Goal: Information Seeking & Learning: Learn about a topic

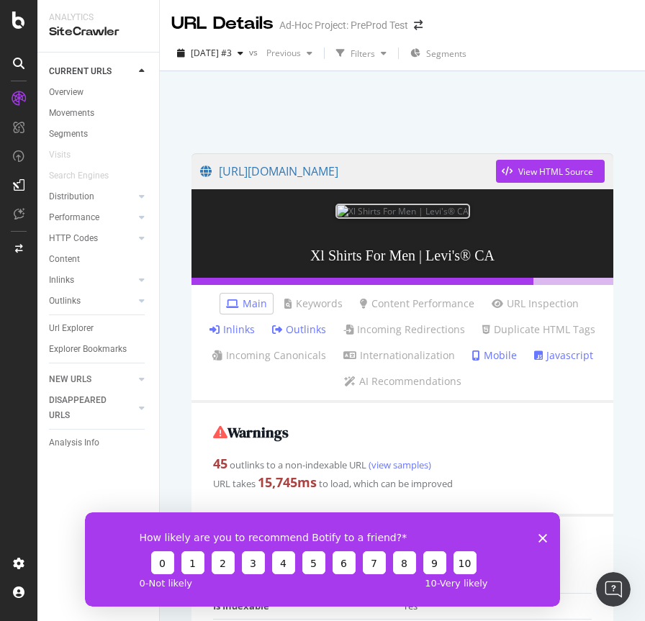
scroll to position [1678, 0]
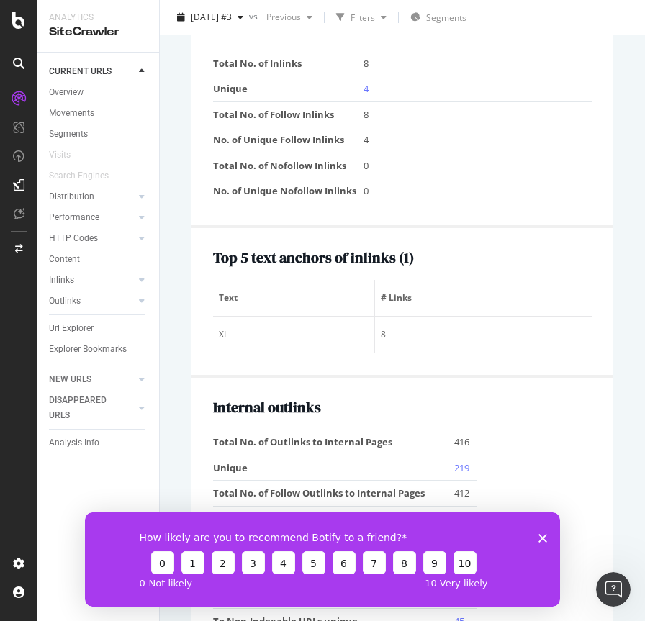
click at [487, 153] on td "4" at bounding box center [477, 140] width 228 height 26
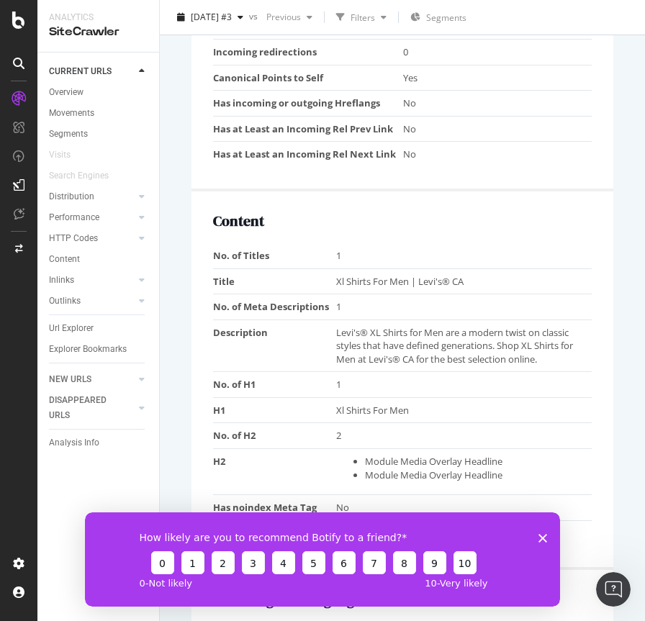
scroll to position [845, 0]
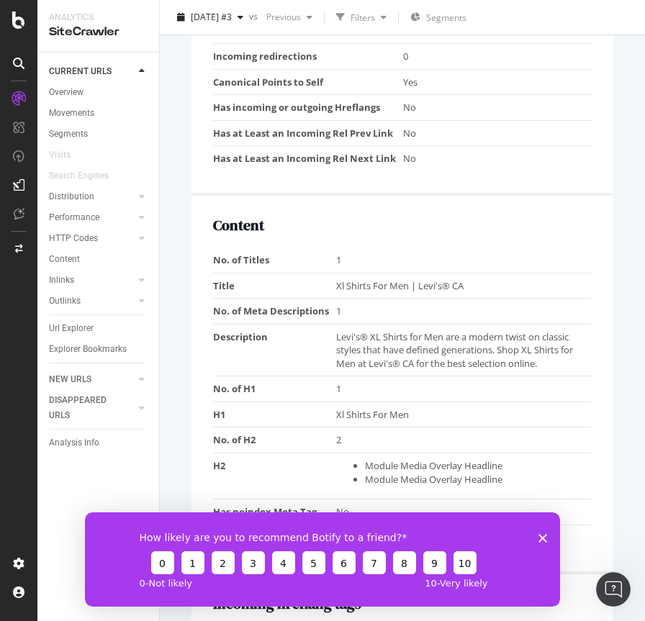
drag, startPoint x: 542, startPoint y: 540, endPoint x: 540, endPoint y: 512, distance: 28.9
click at [542, 540] on icon "Close survey" at bounding box center [542, 537] width 9 height 9
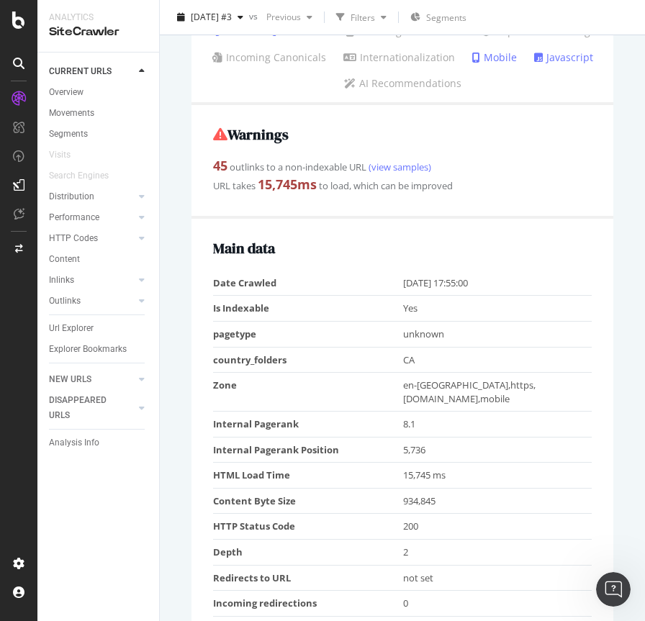
scroll to position [0, 0]
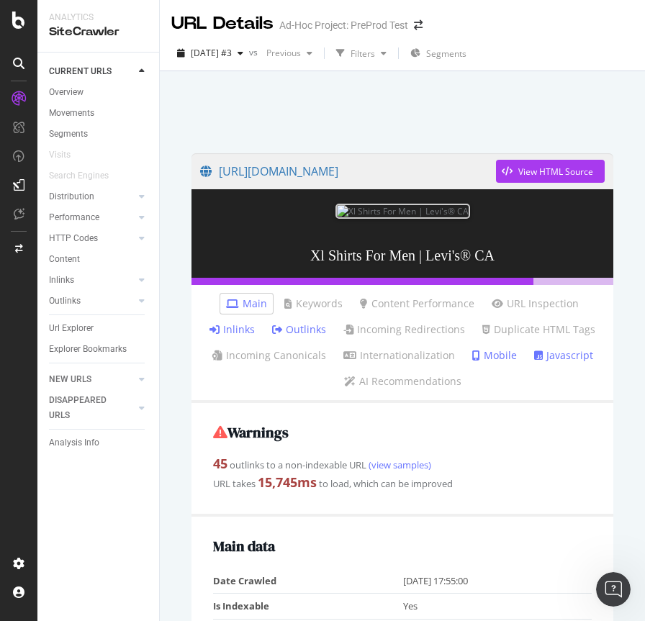
click at [285, 116] on div at bounding box center [402, 108] width 450 height 61
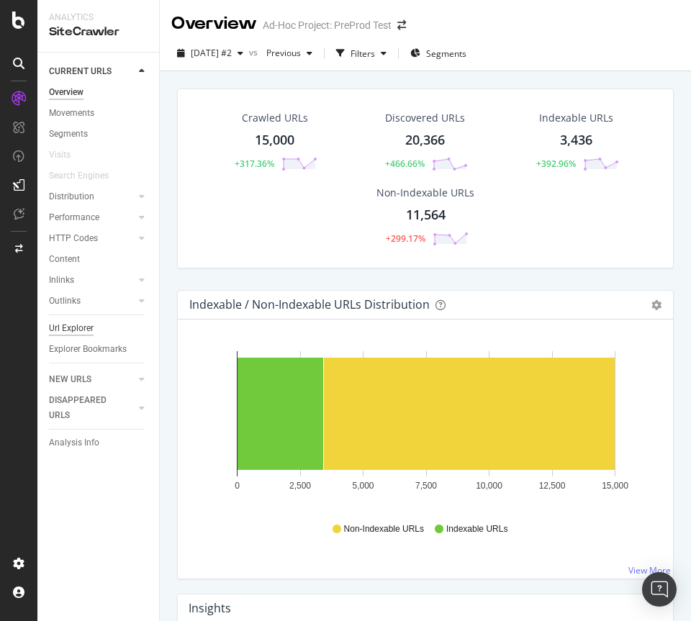
click at [82, 324] on div "Url Explorer" at bounding box center [71, 328] width 45 height 15
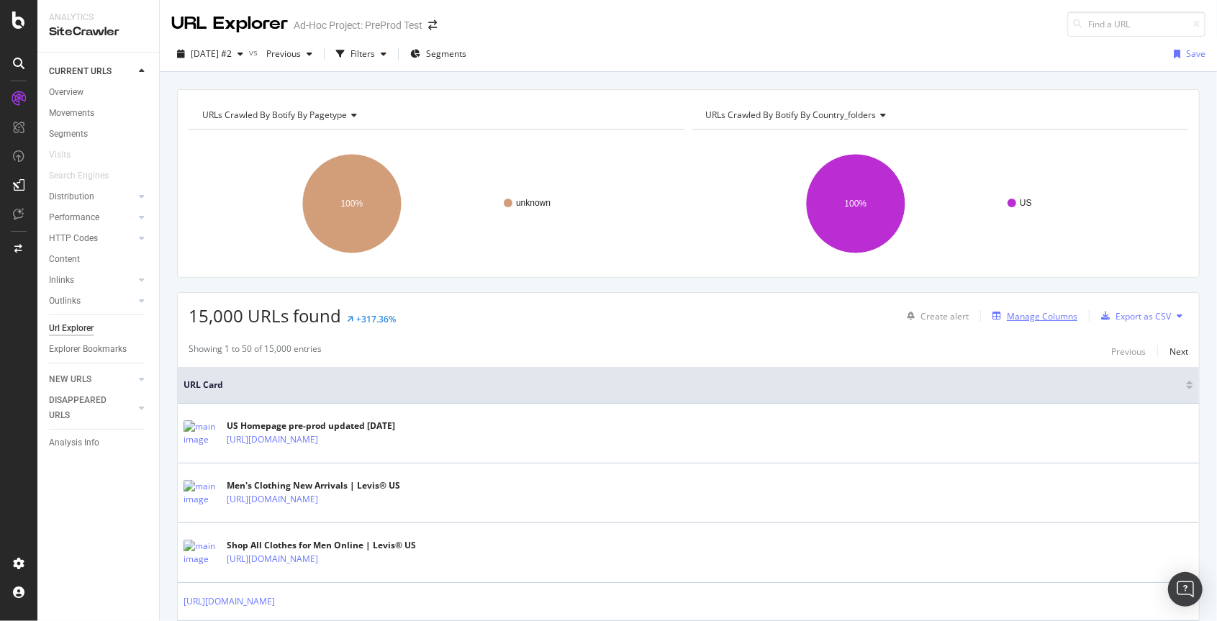
click at [690, 314] on div "Manage Columns" at bounding box center [1041, 316] width 71 height 12
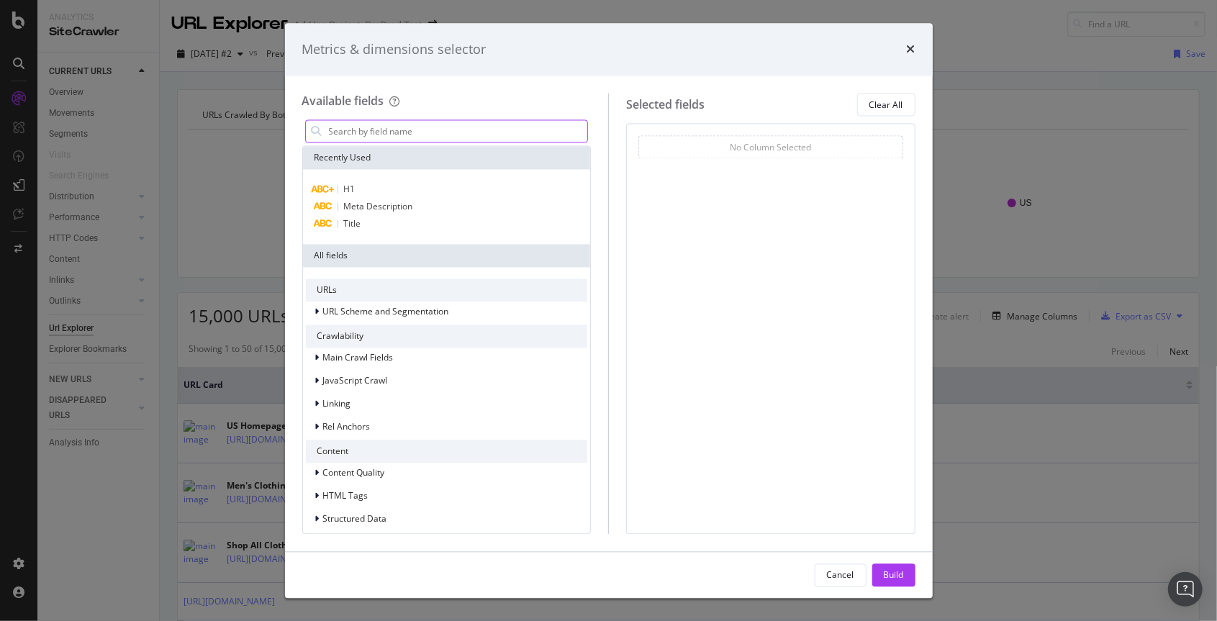
click at [404, 128] on input "modal" at bounding box center [457, 132] width 260 height 22
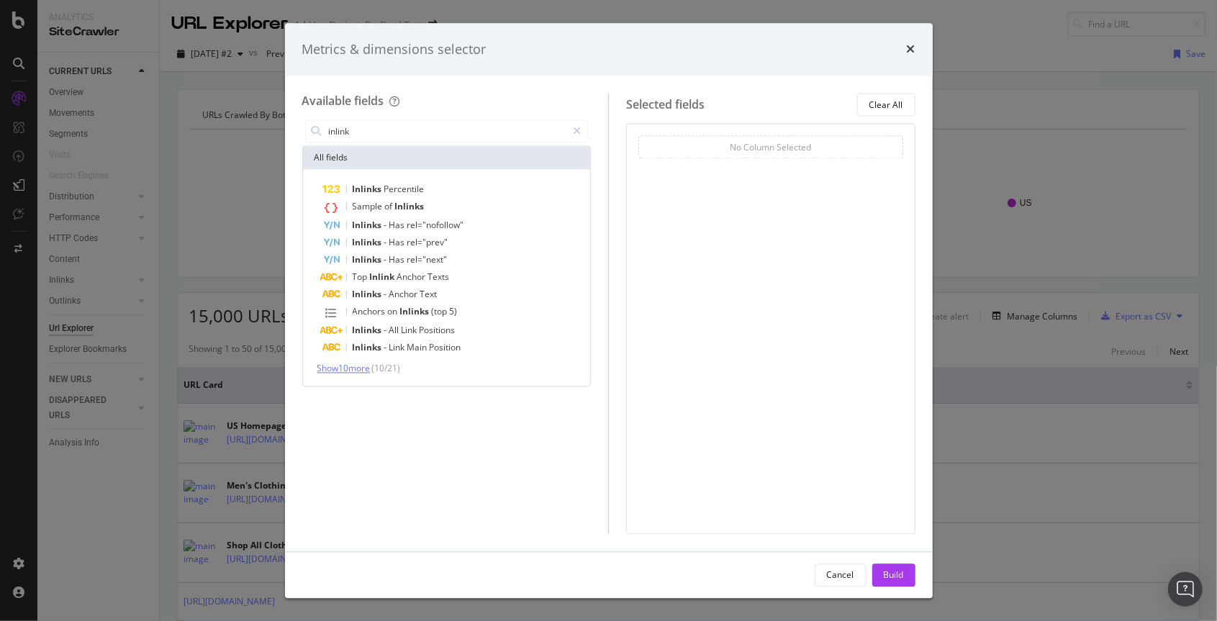
type input "inlink"
click at [349, 371] on span "Show 10 more" at bounding box center [343, 369] width 53 height 12
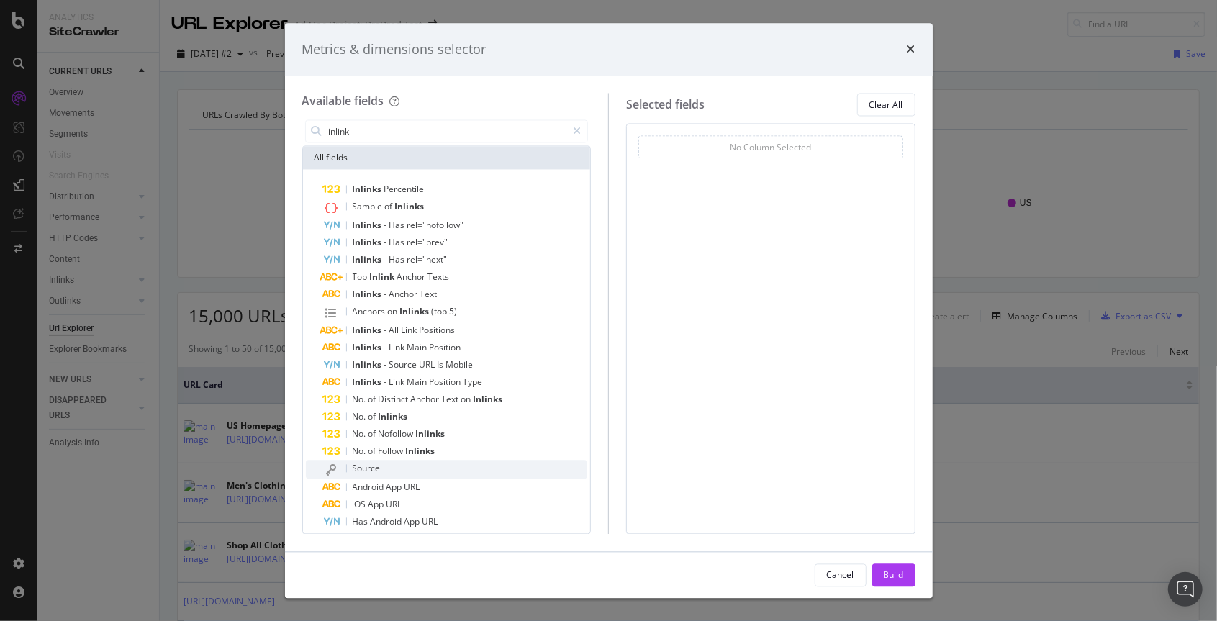
click at [383, 472] on div "Source" at bounding box center [455, 469] width 265 height 19
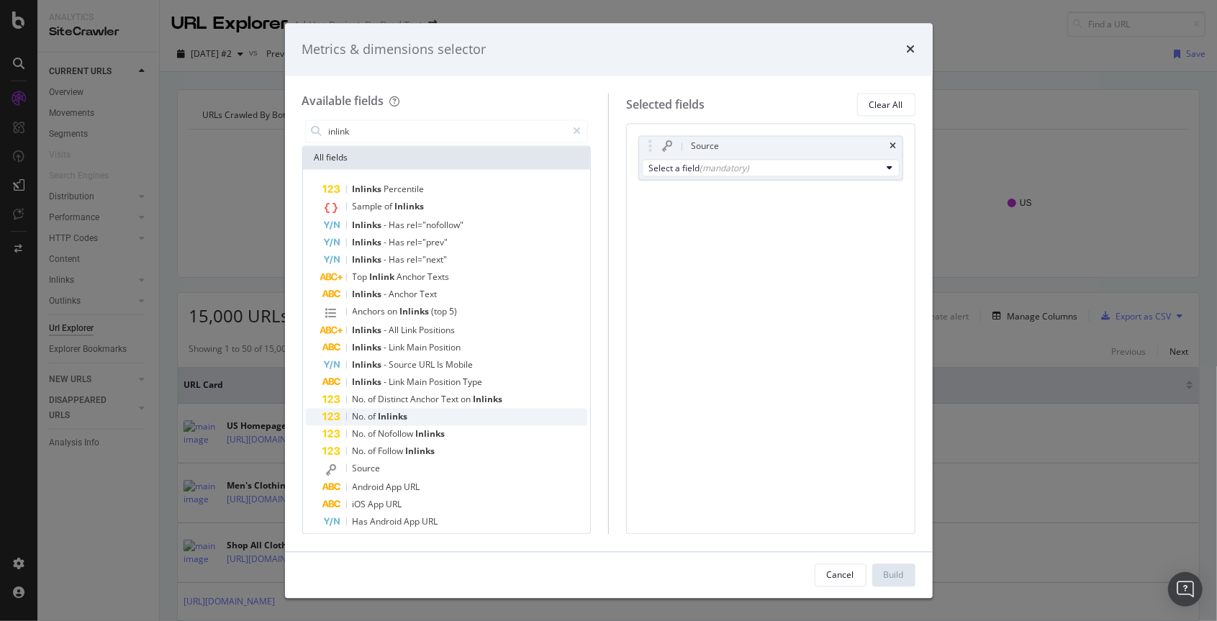
click at [386, 412] on span "Inlinks" at bounding box center [392, 417] width 29 height 12
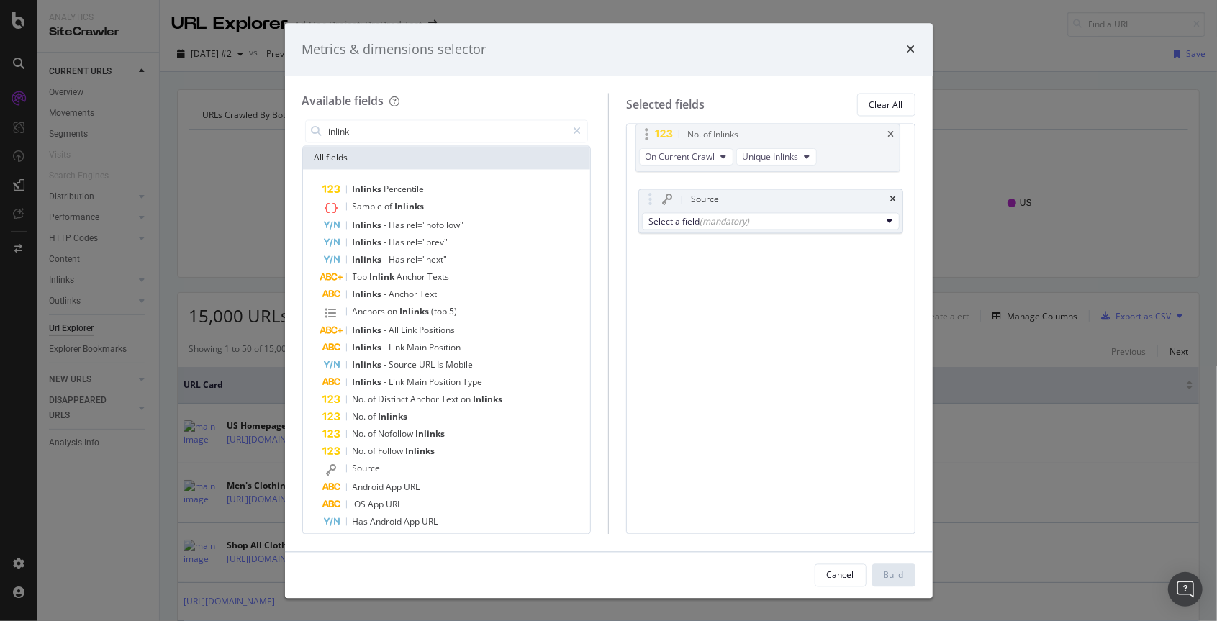
drag, startPoint x: 728, startPoint y: 199, endPoint x: 725, endPoint y: 137, distance: 61.9
click at [690, 137] on body "Analytics SiteCrawler CURRENT URLS Overview Movements Segments Visits Search En…" at bounding box center [608, 310] width 1217 height 621
click at [391, 209] on span "of" at bounding box center [390, 207] width 10 height 12
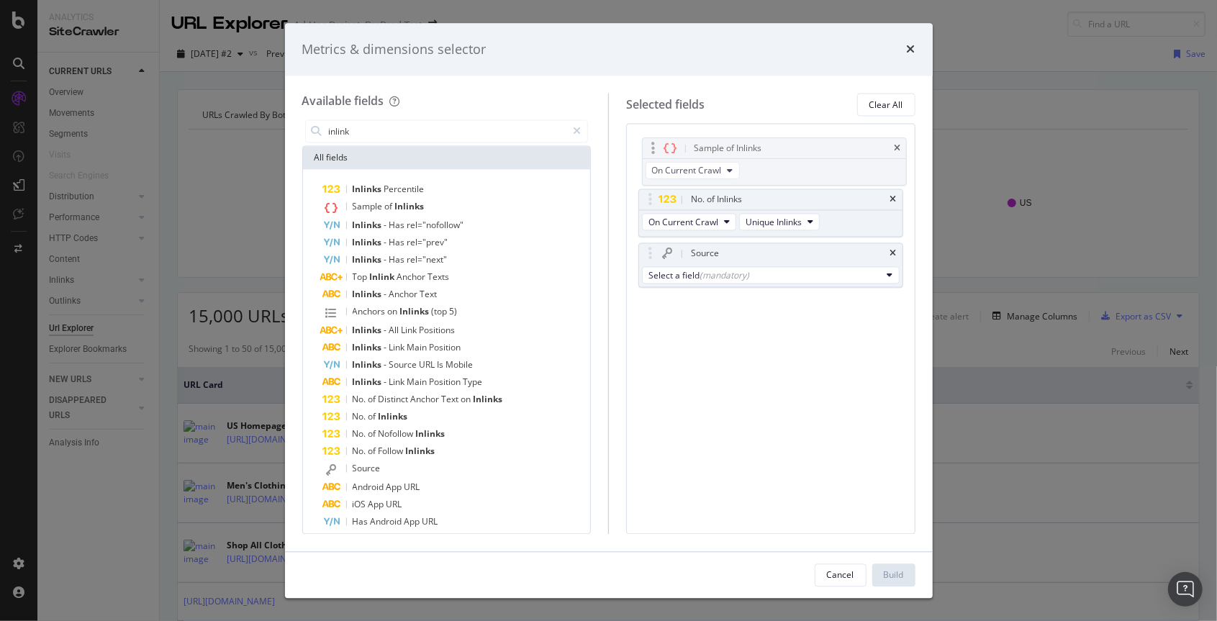
drag, startPoint x: 754, startPoint y: 253, endPoint x: 758, endPoint y: 151, distance: 101.5
click at [690, 151] on body "Analytics SiteCrawler CURRENT URLS Overview Movements Segments Visits Search En…" at bounding box center [608, 310] width 1217 height 621
click at [690, 544] on div "Available fields inlink All fields Inlinks Percentile Sample of Inlinks Inlinks…" at bounding box center [608, 313] width 647 height 475
click at [690, 571] on div "Cancel Build" at bounding box center [608, 574] width 613 height 23
click at [690, 254] on icon "times" at bounding box center [893, 254] width 6 height 9
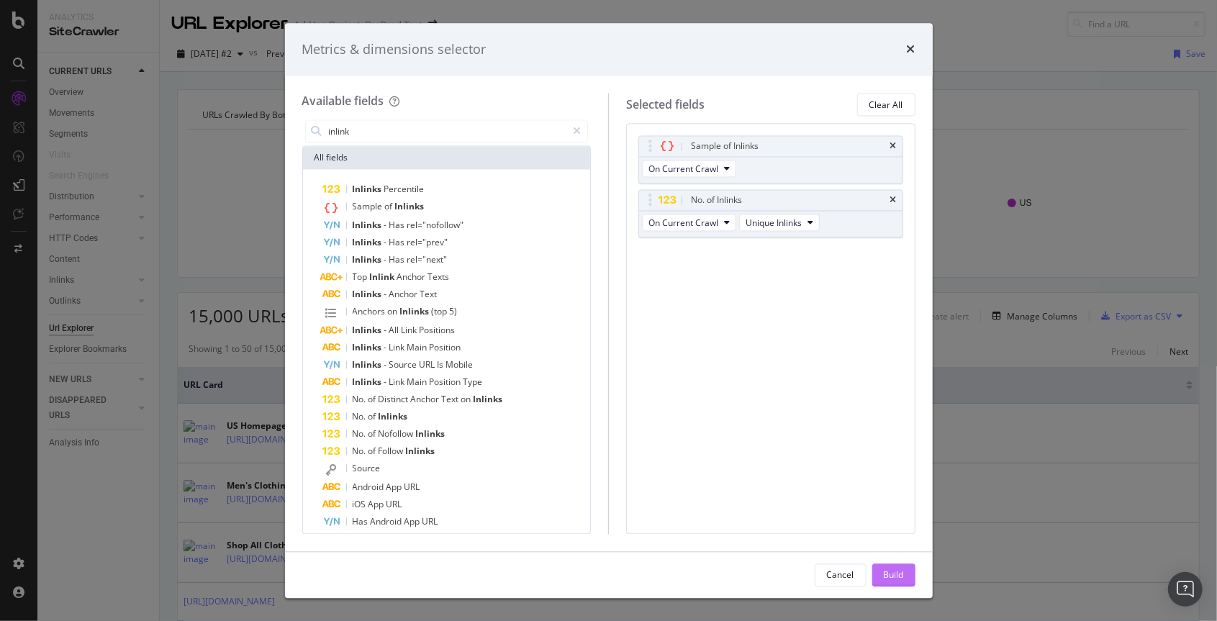
click at [690, 576] on button "Build" at bounding box center [893, 574] width 43 height 23
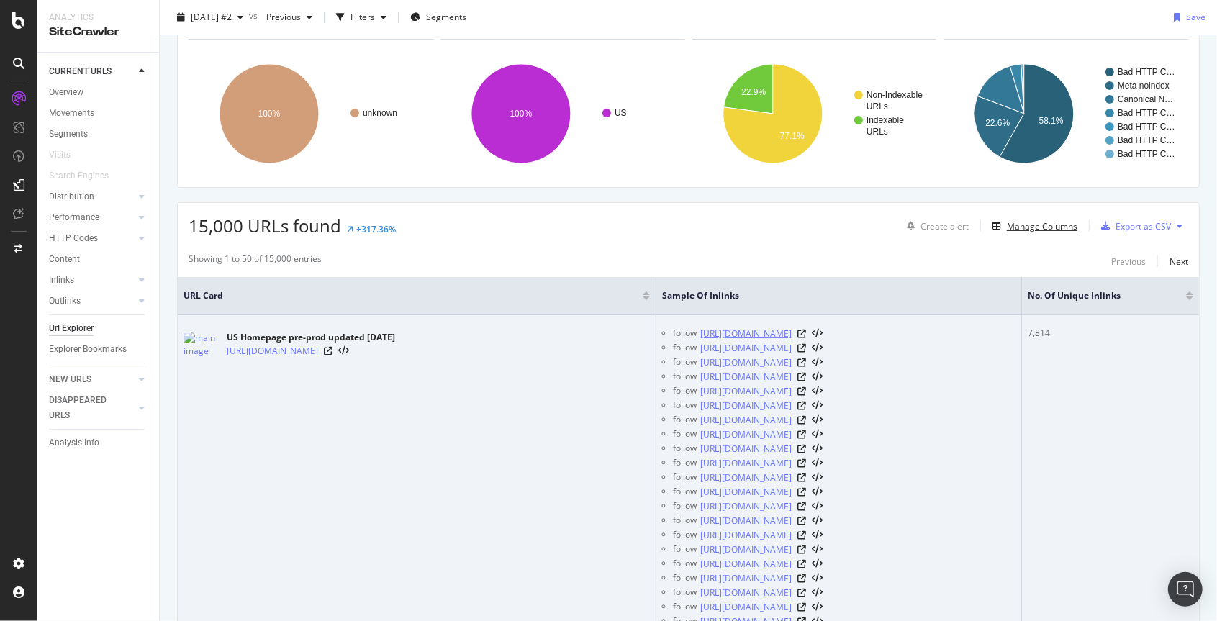
scroll to position [91, 0]
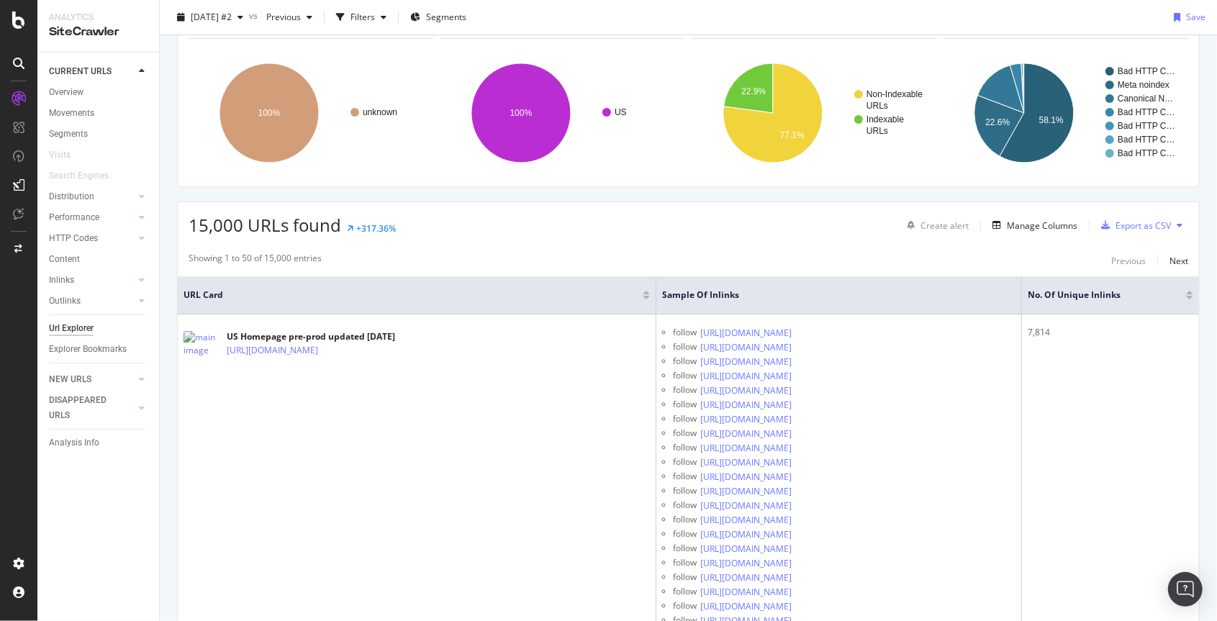
click at [637, 255] on div "Showing 1 to 50 of 15,000 entries Previous Next" at bounding box center [688, 260] width 1021 height 17
click at [690, 224] on div "Export as CSV" at bounding box center [1142, 225] width 55 height 12
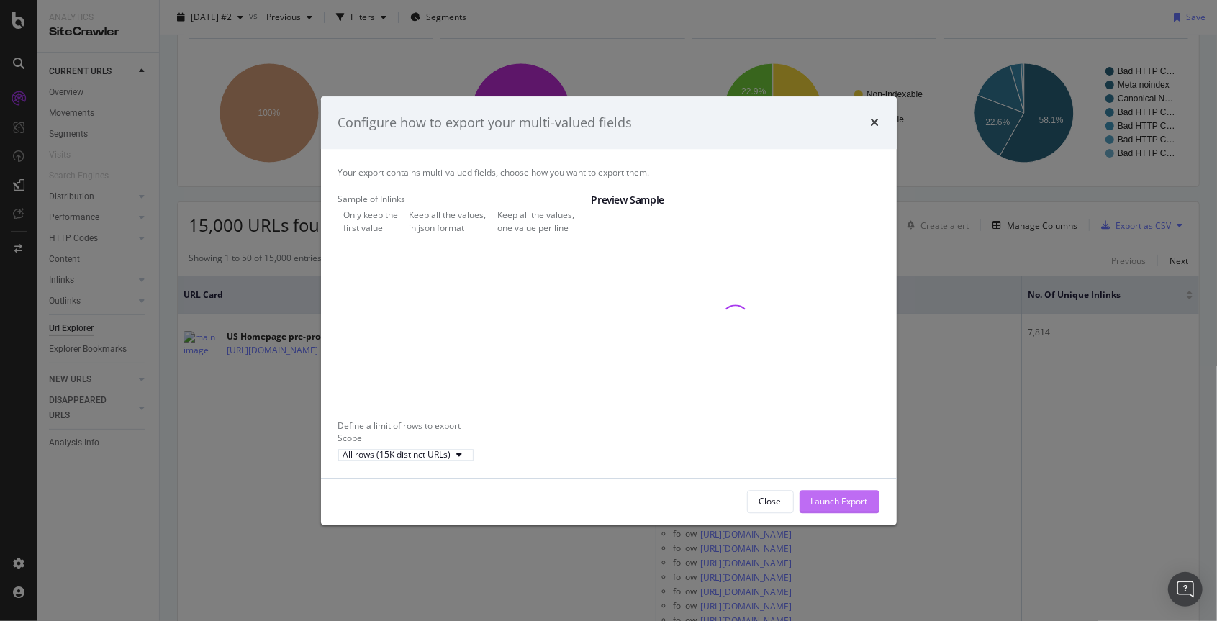
click at [690, 508] on div "Launch Export" at bounding box center [839, 502] width 57 height 12
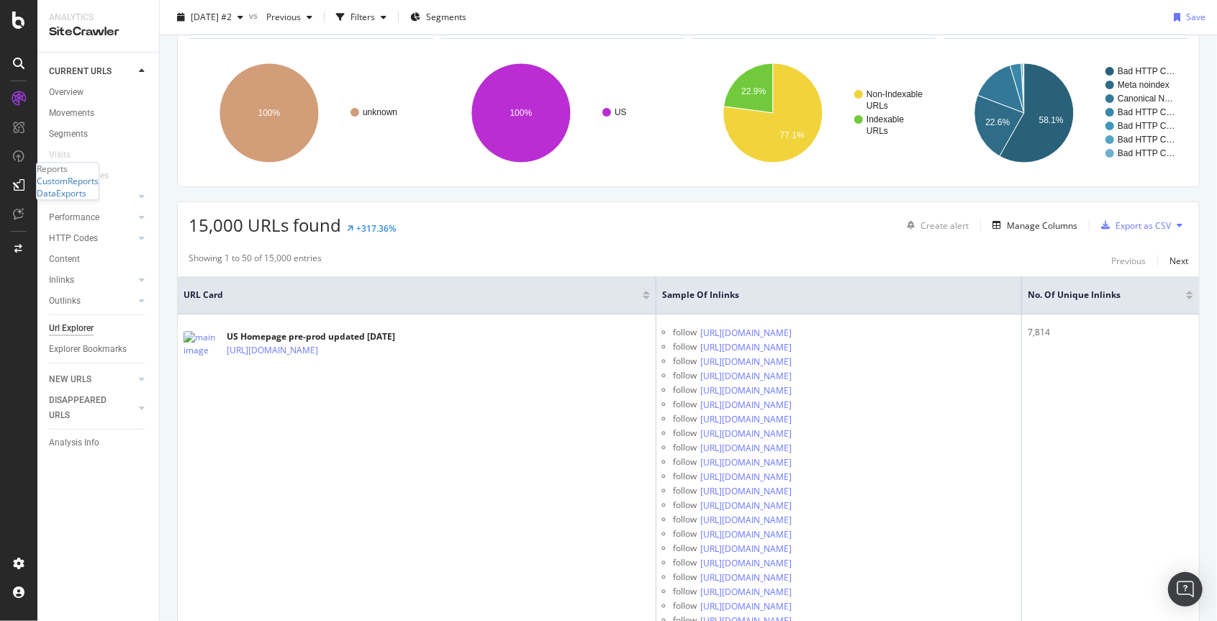
click at [24, 187] on icon at bounding box center [19, 185] width 12 height 12
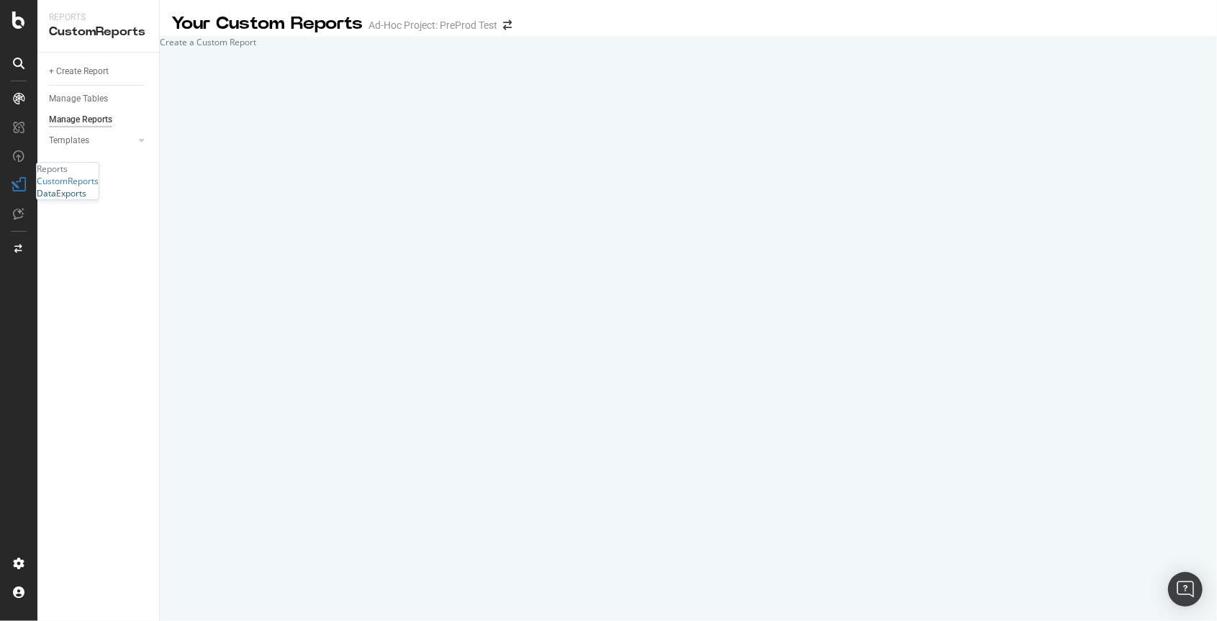
click at [74, 200] on div "DataExports" at bounding box center [62, 194] width 50 height 12
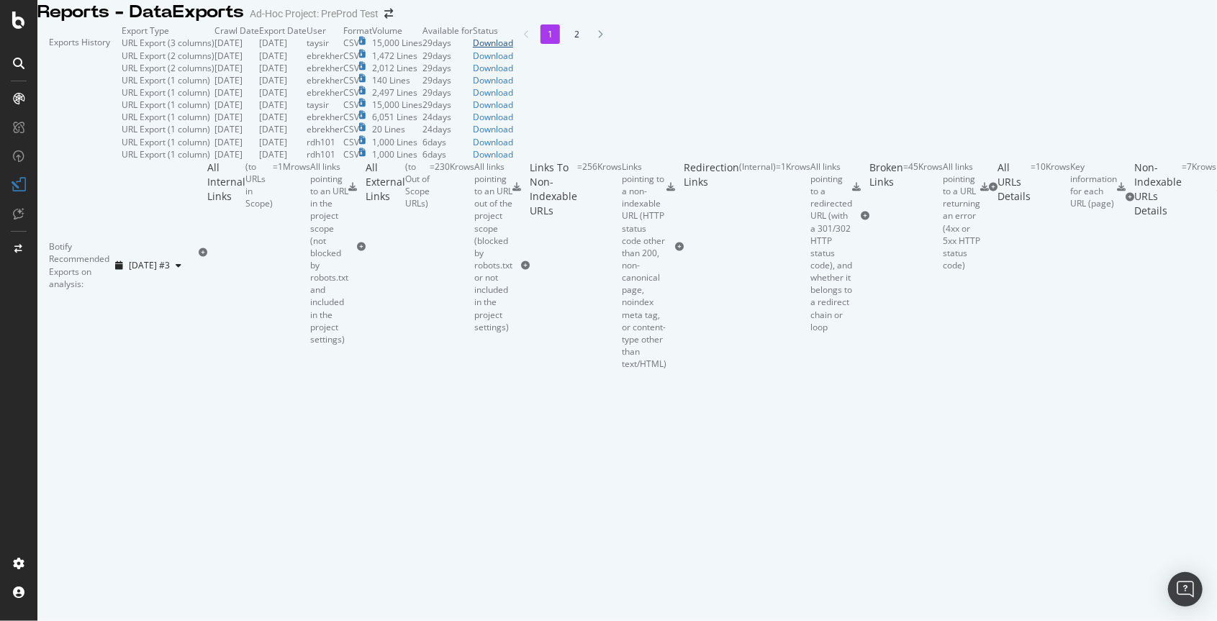
click at [513, 49] on div "Download" at bounding box center [493, 43] width 40 height 12
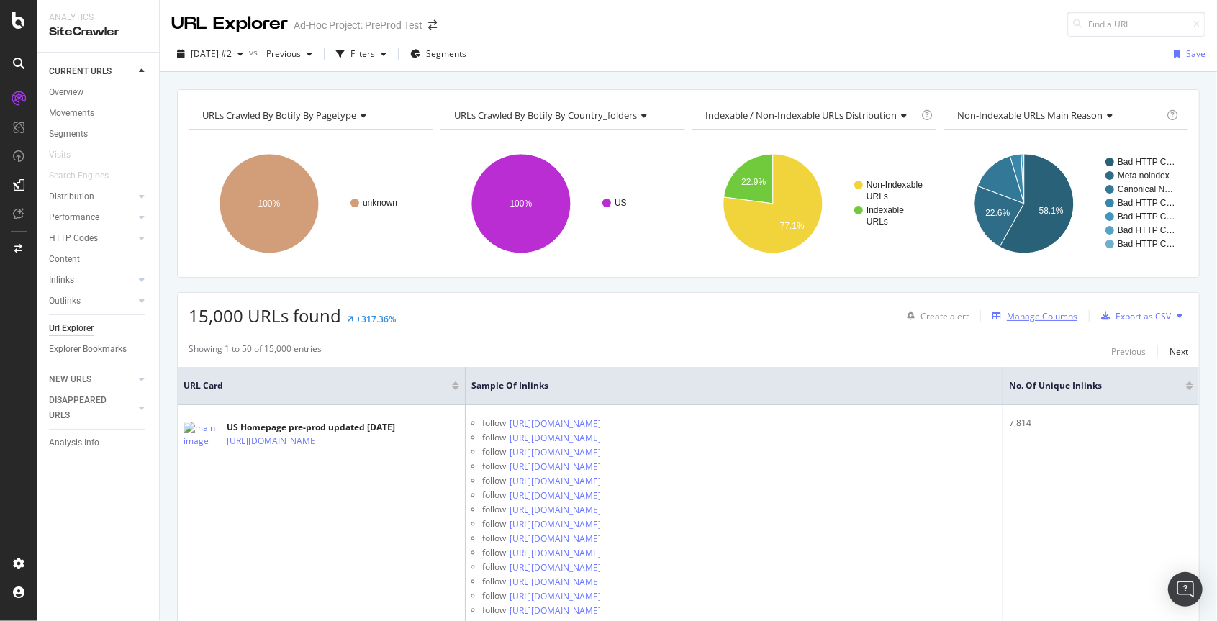
scroll to position [55, 0]
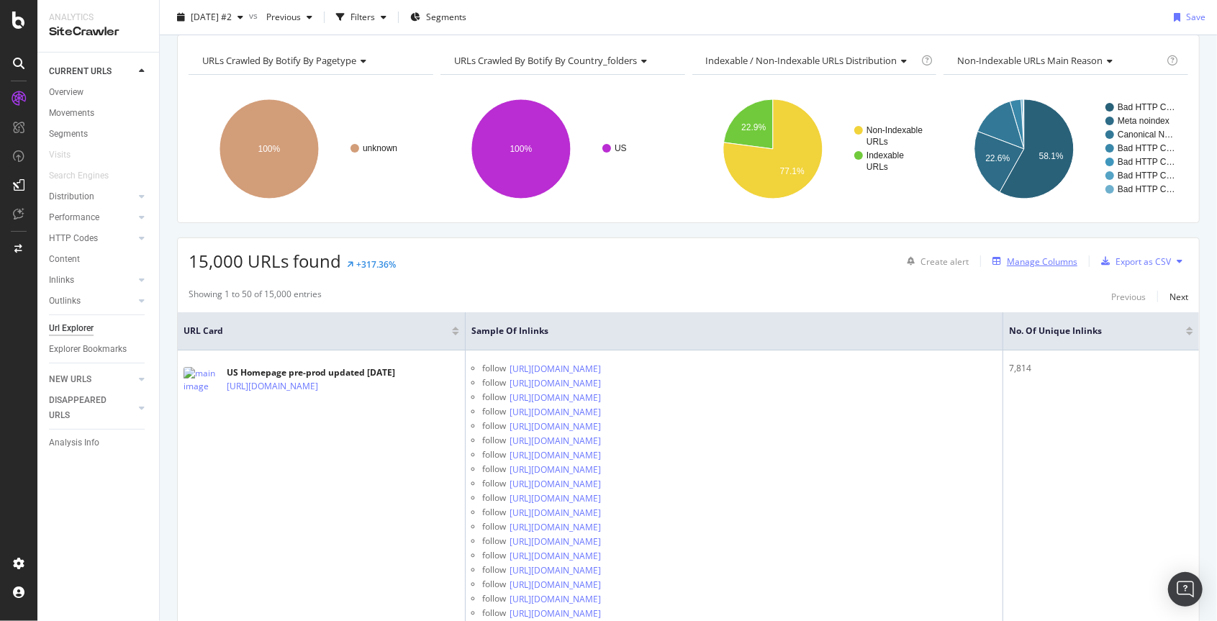
click at [1054, 263] on div "Manage Columns" at bounding box center [1041, 261] width 71 height 12
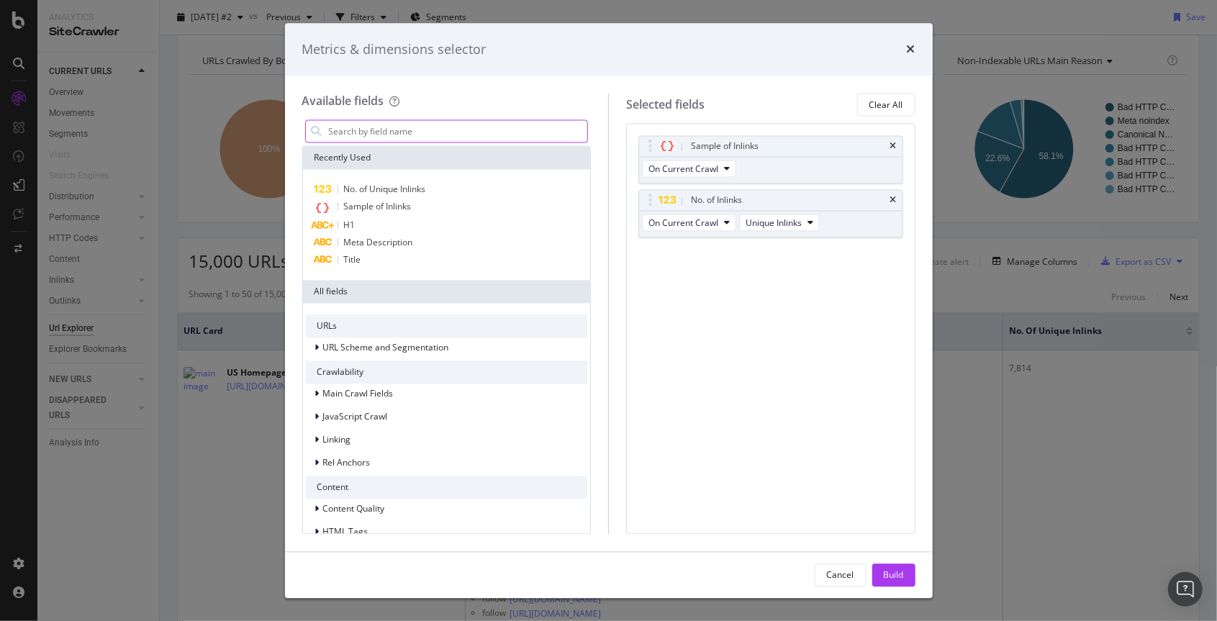
click at [421, 130] on input "modal" at bounding box center [457, 132] width 260 height 22
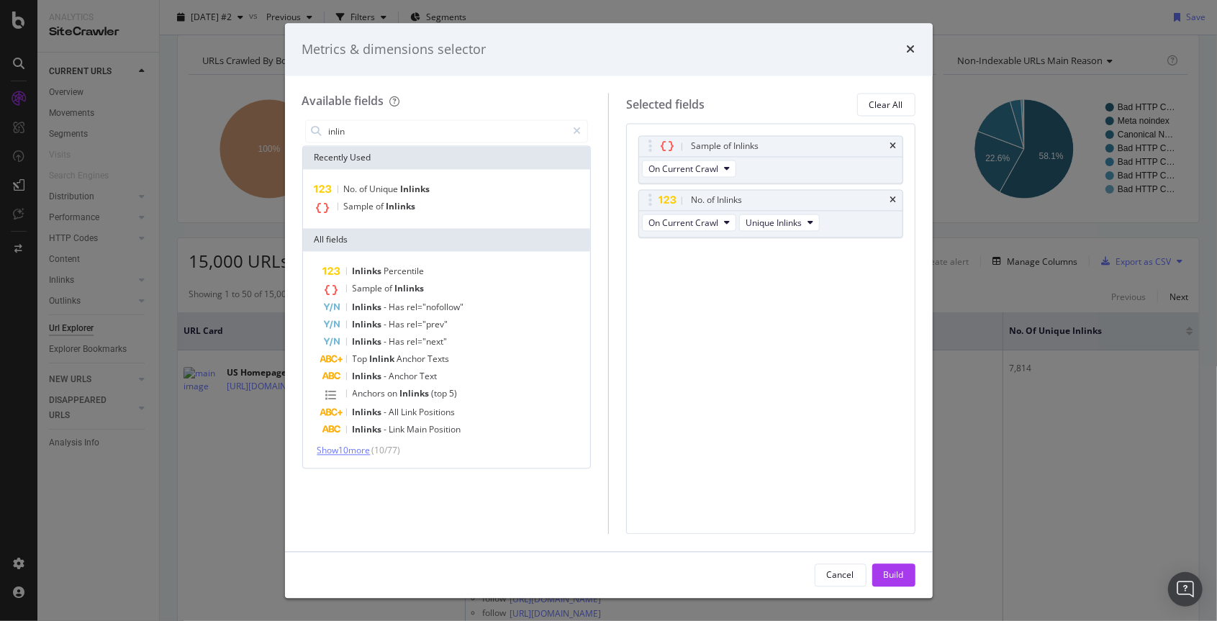
click at [358, 452] on span "Show 10 more" at bounding box center [343, 451] width 53 height 12
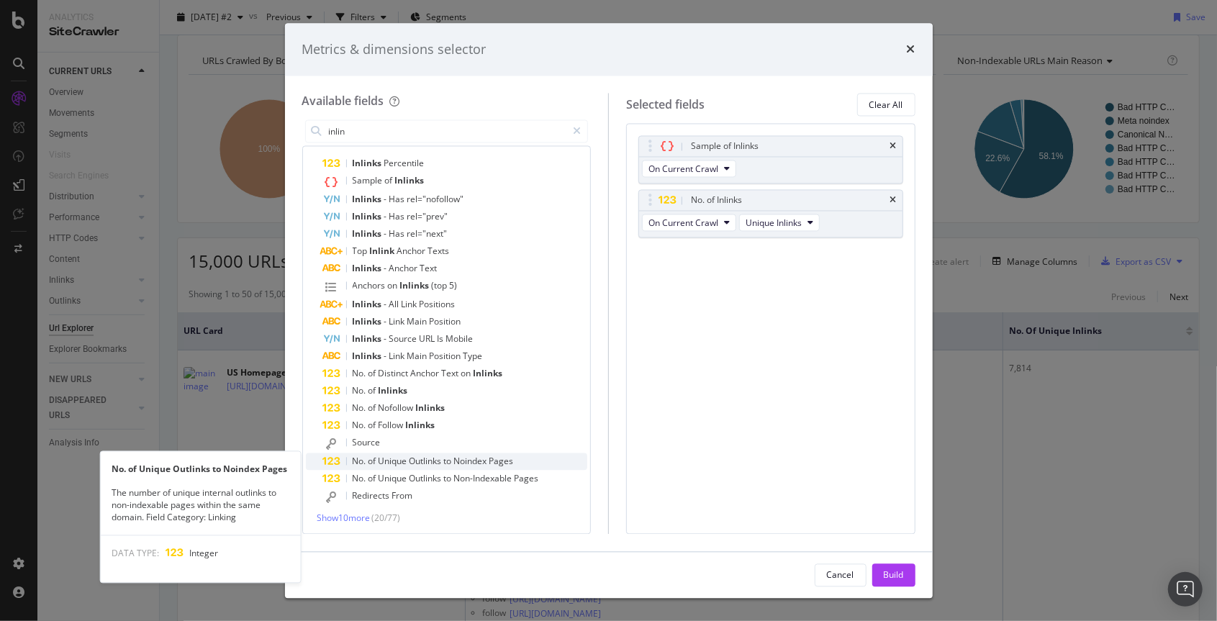
scroll to position [110, 0]
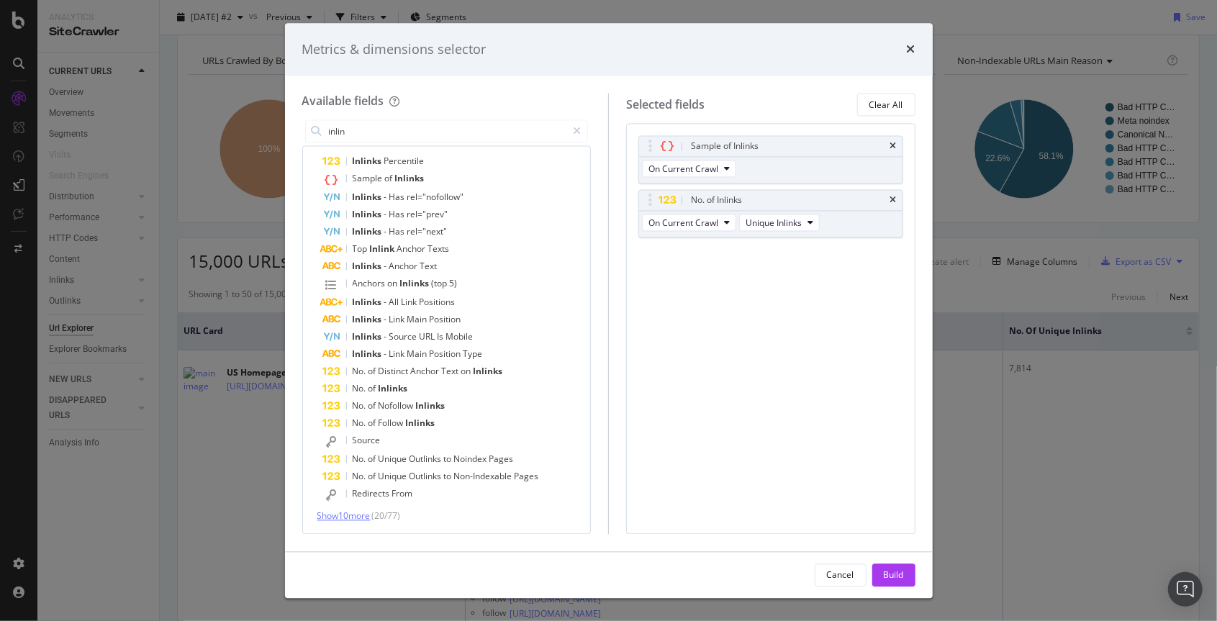
click at [358, 517] on span "Show 10 more" at bounding box center [343, 516] width 53 height 12
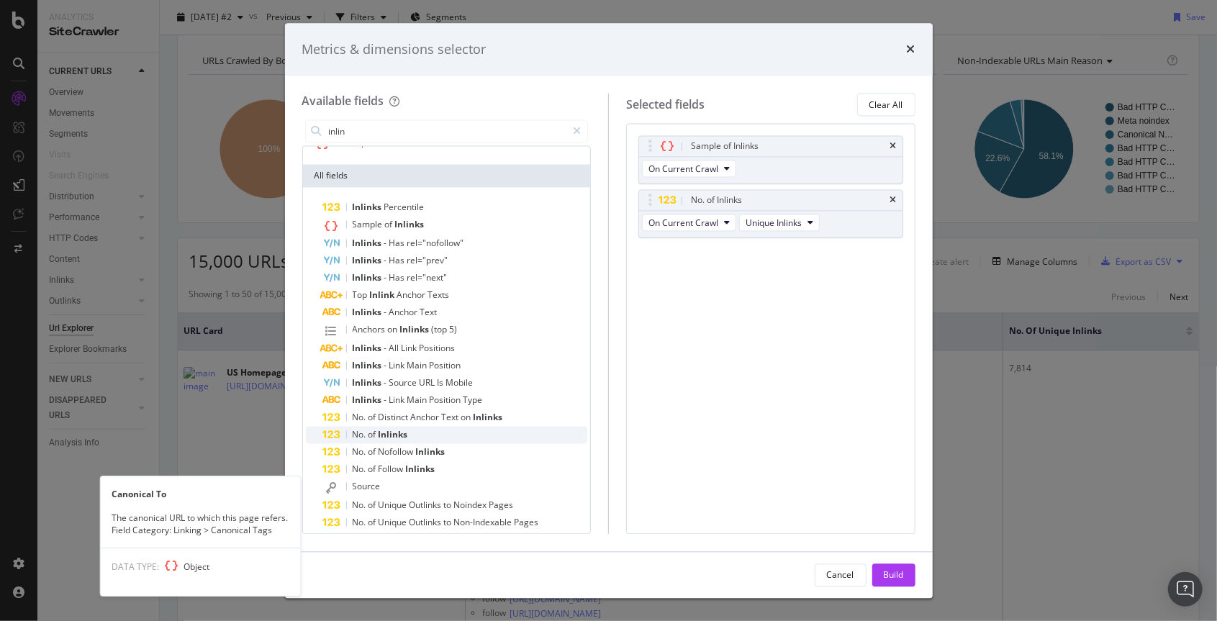
scroll to position [0, 0]
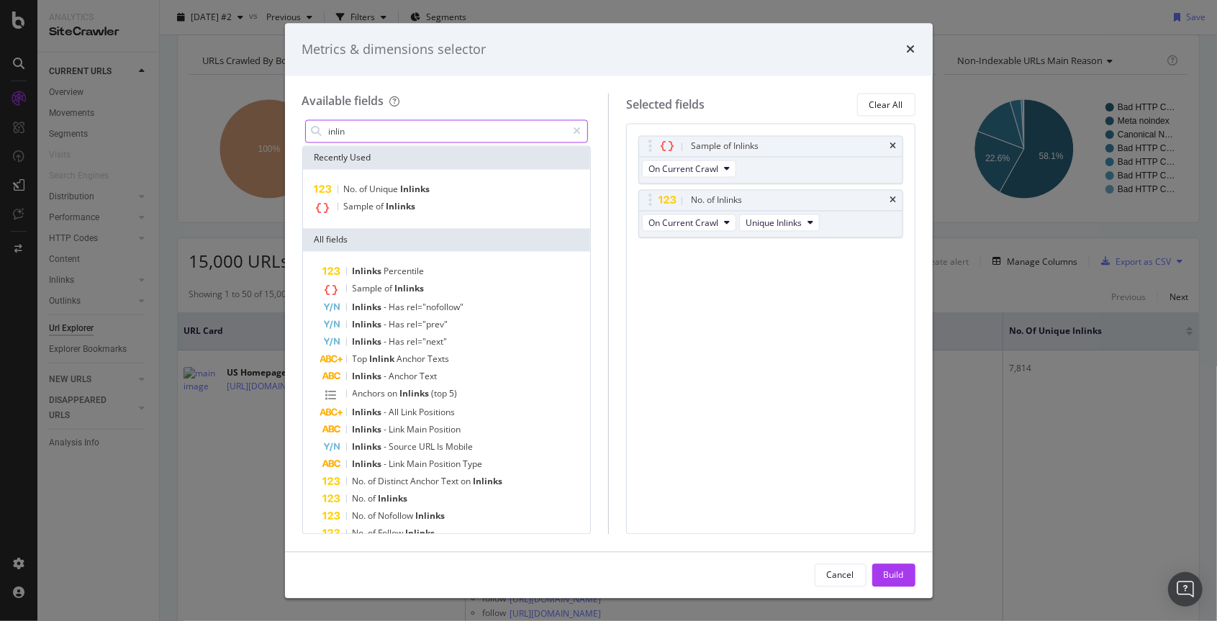
click at [355, 133] on input "inlin" at bounding box center [447, 132] width 240 height 22
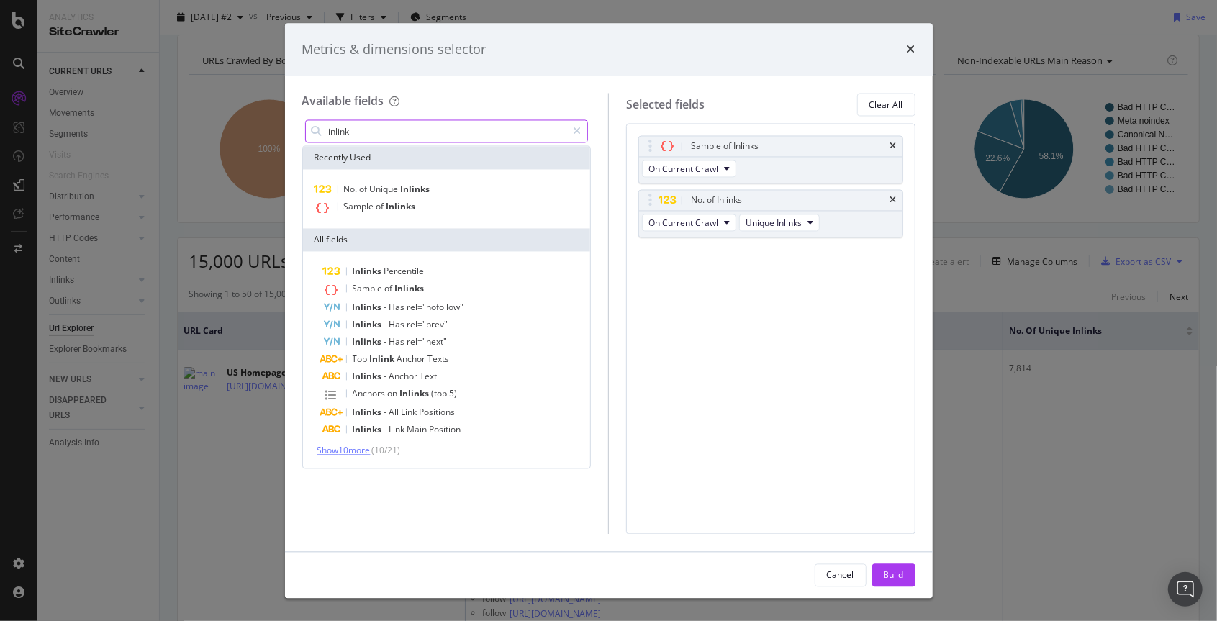
type input "inlink"
click at [354, 447] on span "Show 10 more" at bounding box center [343, 451] width 53 height 12
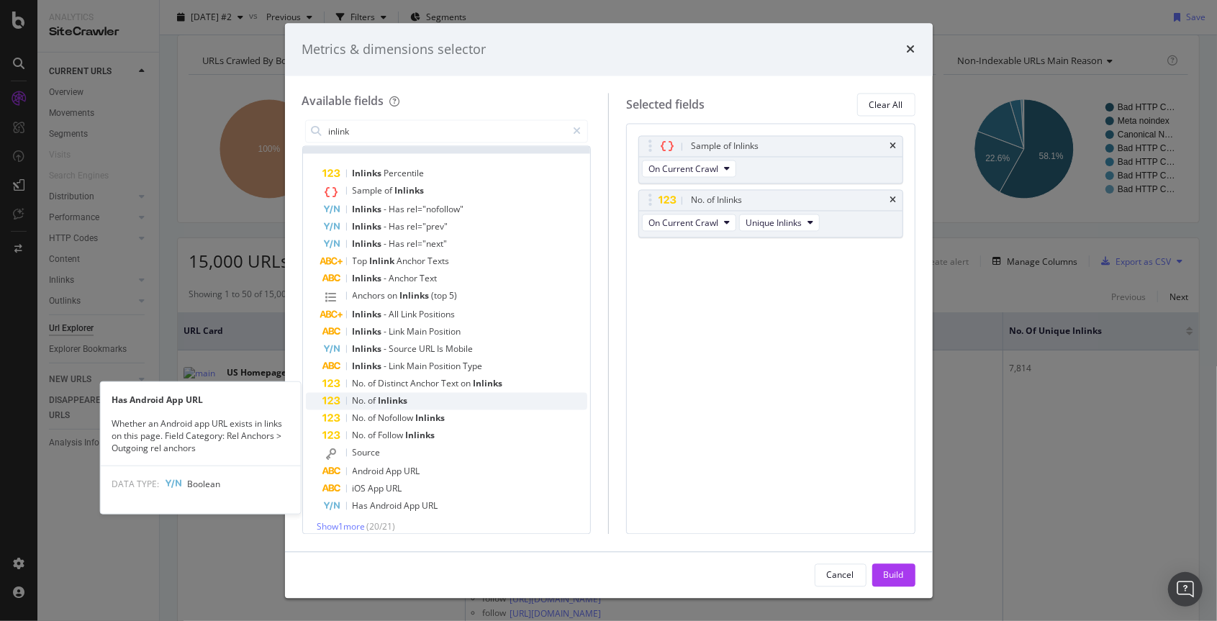
scroll to position [109, 0]
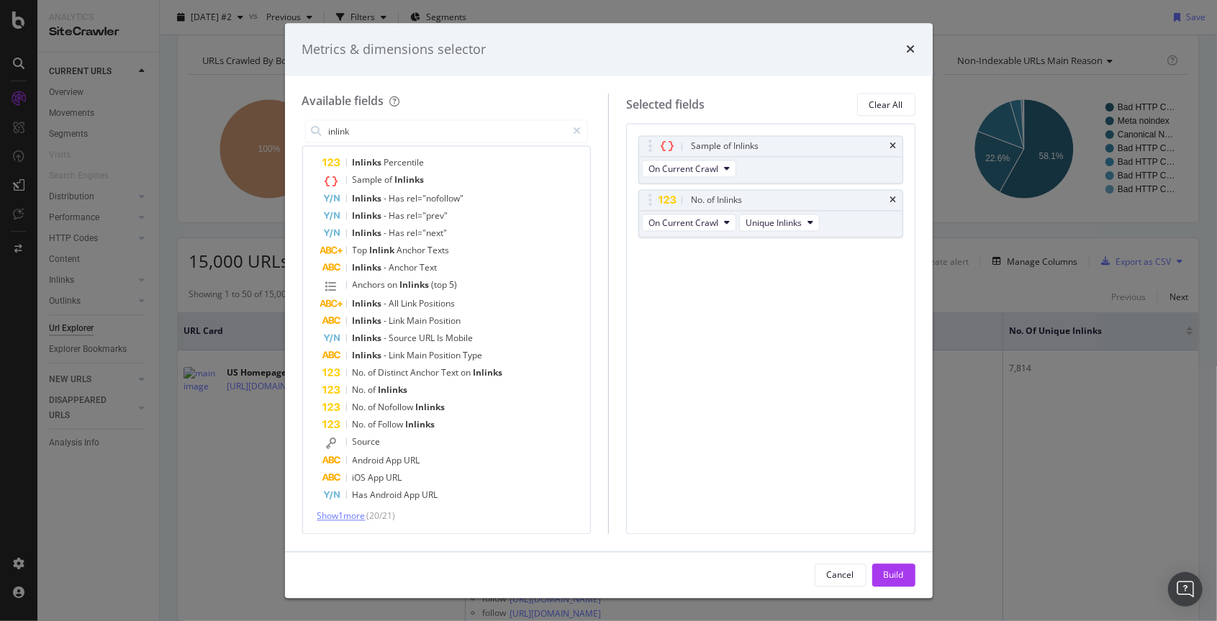
click at [355, 514] on span "Show 1 more" at bounding box center [341, 516] width 48 height 12
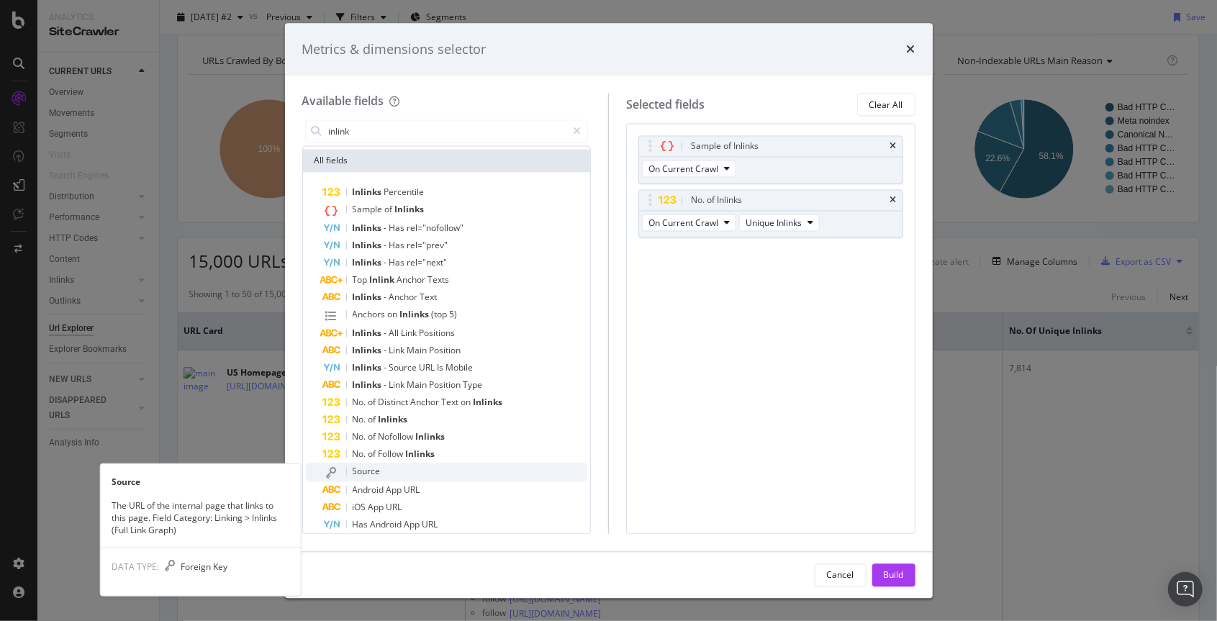
scroll to position [78, 0]
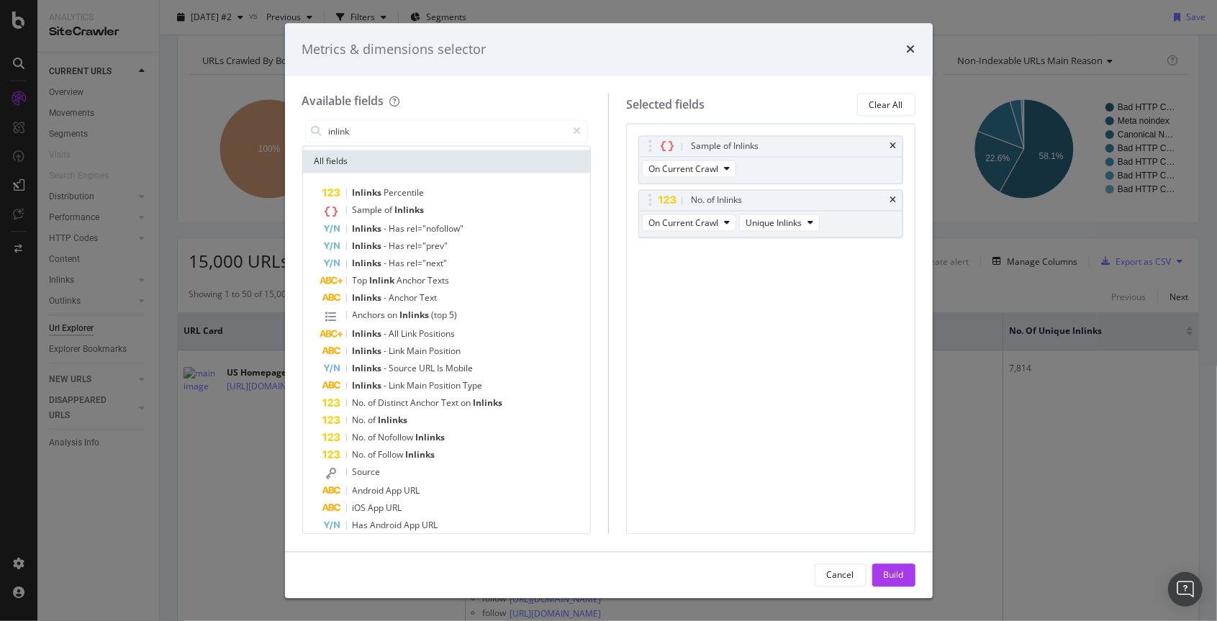
click at [1073, 276] on div "Metrics & dimensions selector Available fields inlink Recently Used No. of Uniq…" at bounding box center [608, 310] width 1217 height 621
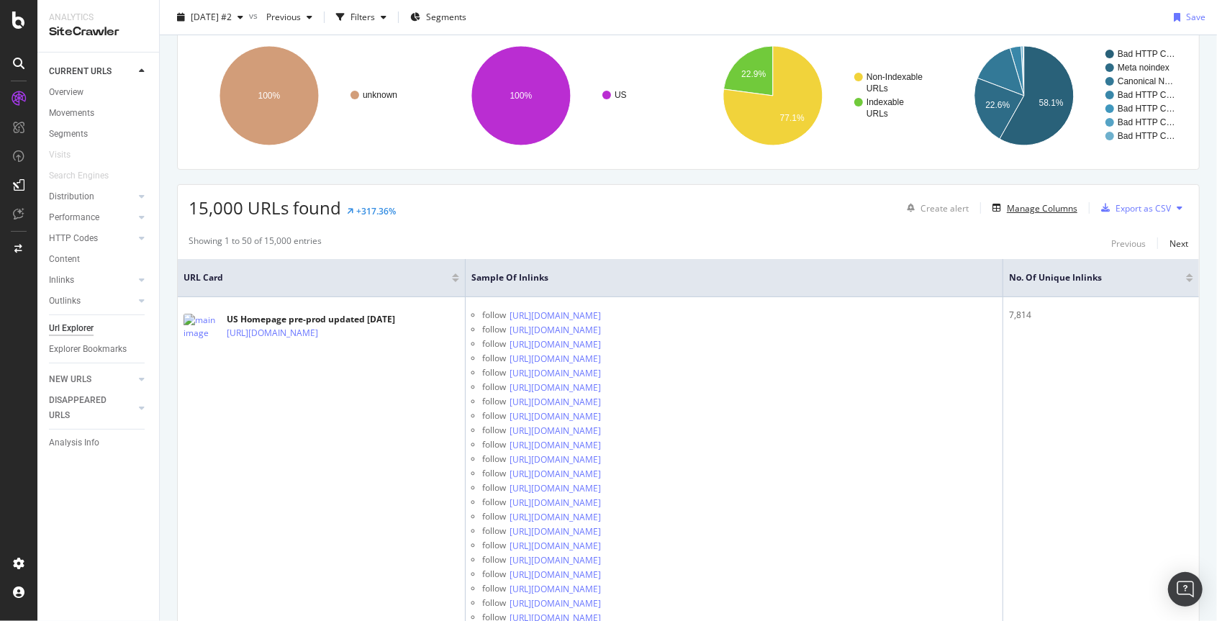
scroll to position [102, 0]
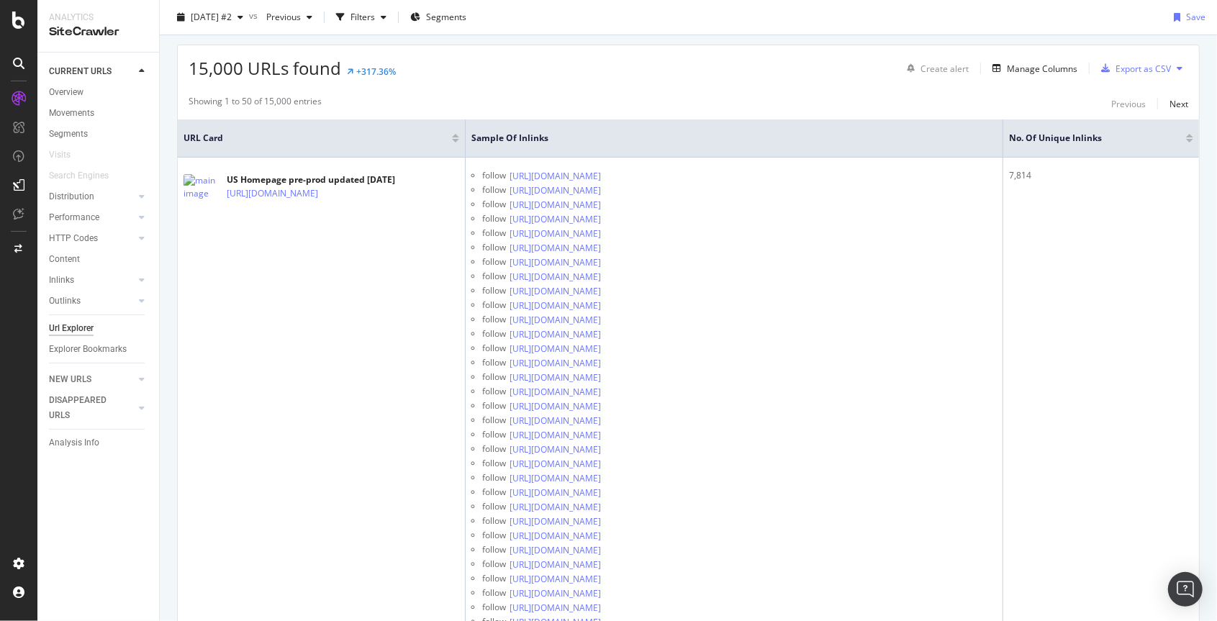
scroll to position [0, 0]
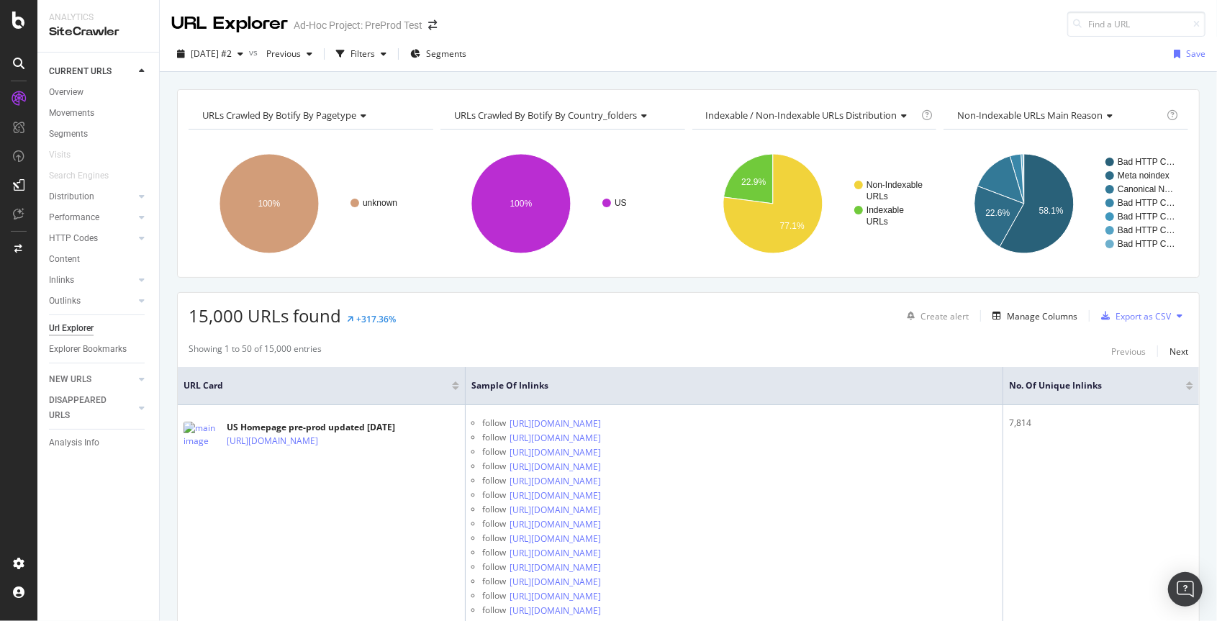
click at [706, 31] on div "URL Explorer Ad-Hoc Project: PreProd Test" at bounding box center [688, 18] width 1057 height 37
click at [454, 56] on div "Segments" at bounding box center [438, 53] width 56 height 12
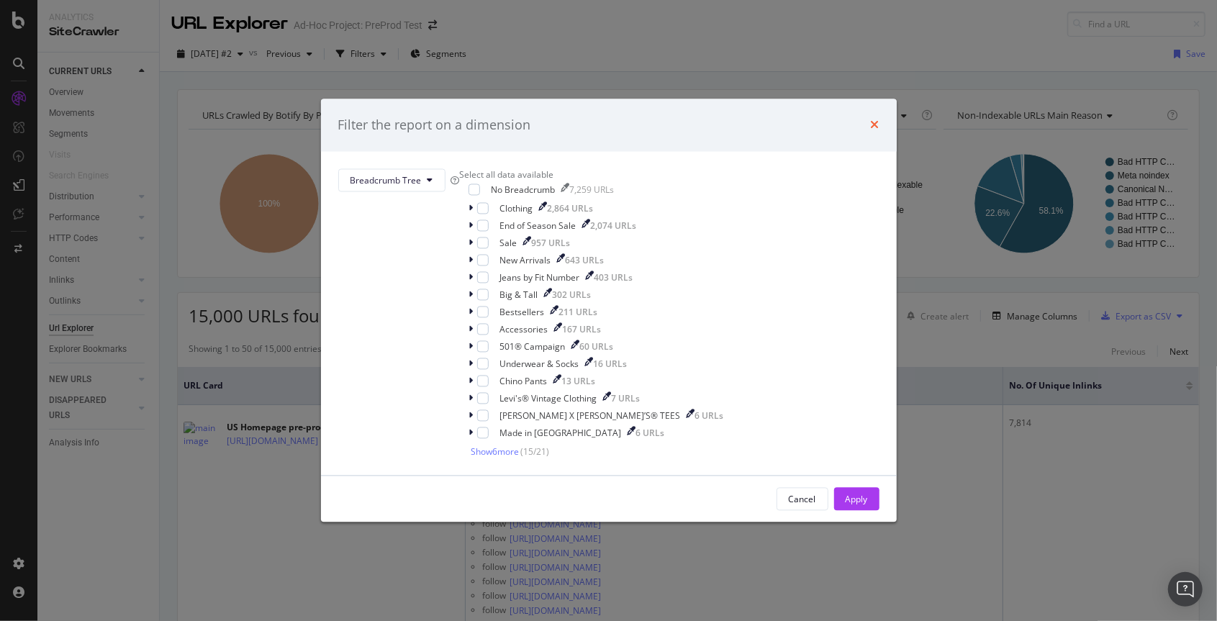
click at [871, 119] on icon "times" at bounding box center [875, 125] width 9 height 12
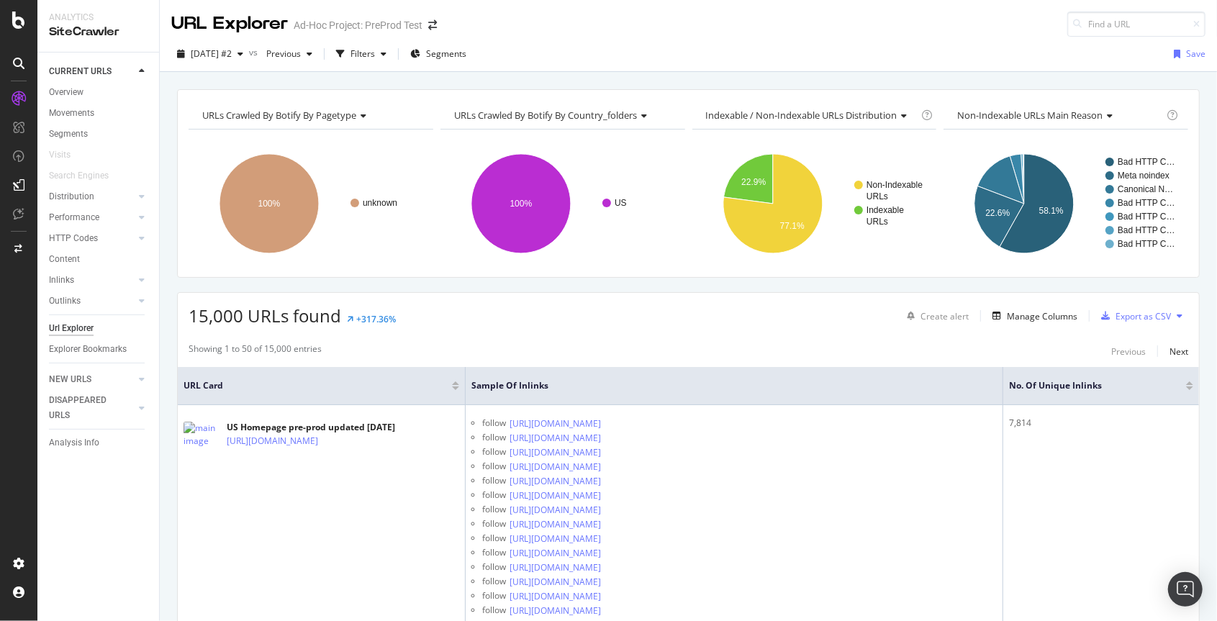
click at [660, 324] on div "15,000 URLs found +317.36% Create alert Manage Columns Export as CSV" at bounding box center [688, 310] width 1021 height 35
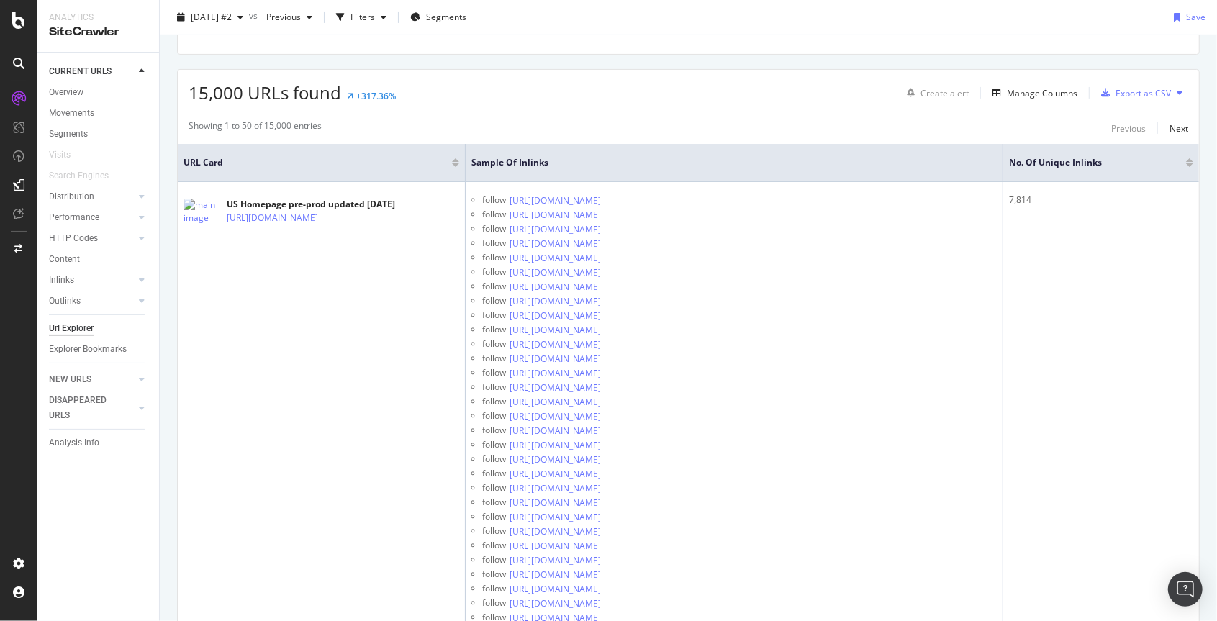
scroll to position [224, 0]
click at [1175, 160] on icon at bounding box center [1173, 160] width 11 height 11
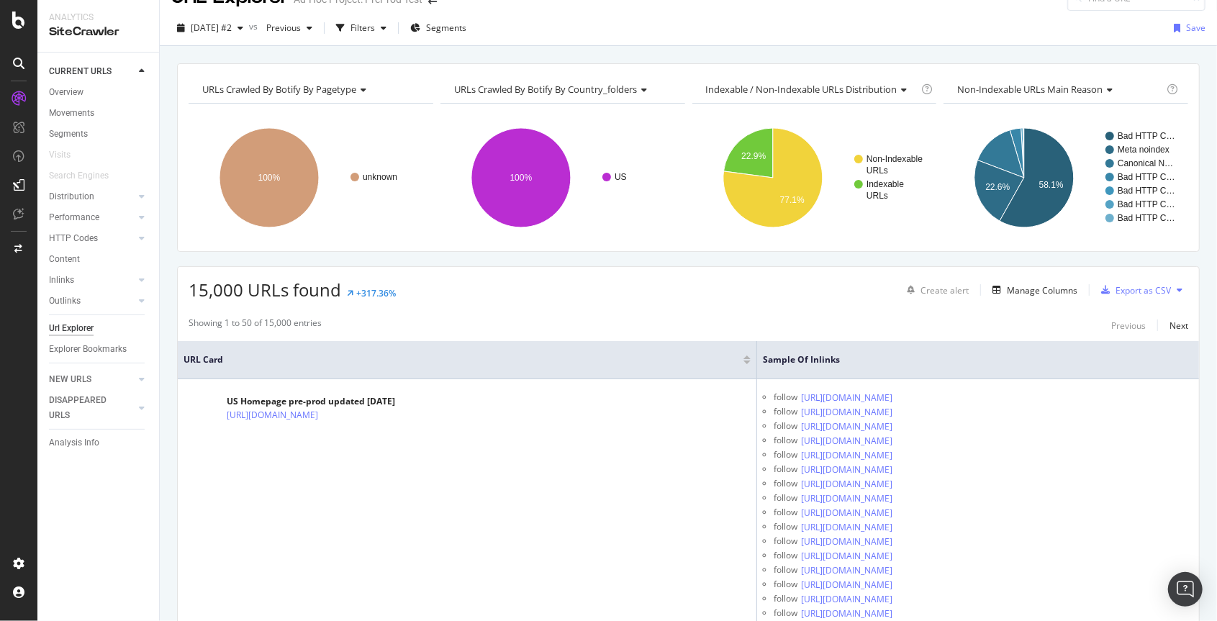
scroll to position [25, 0]
click at [380, 324] on div "Showing 1 to 50 of 15,000 entries Previous Next" at bounding box center [688, 325] width 1021 height 17
click at [1059, 291] on div "Manage Columns" at bounding box center [1041, 291] width 71 height 12
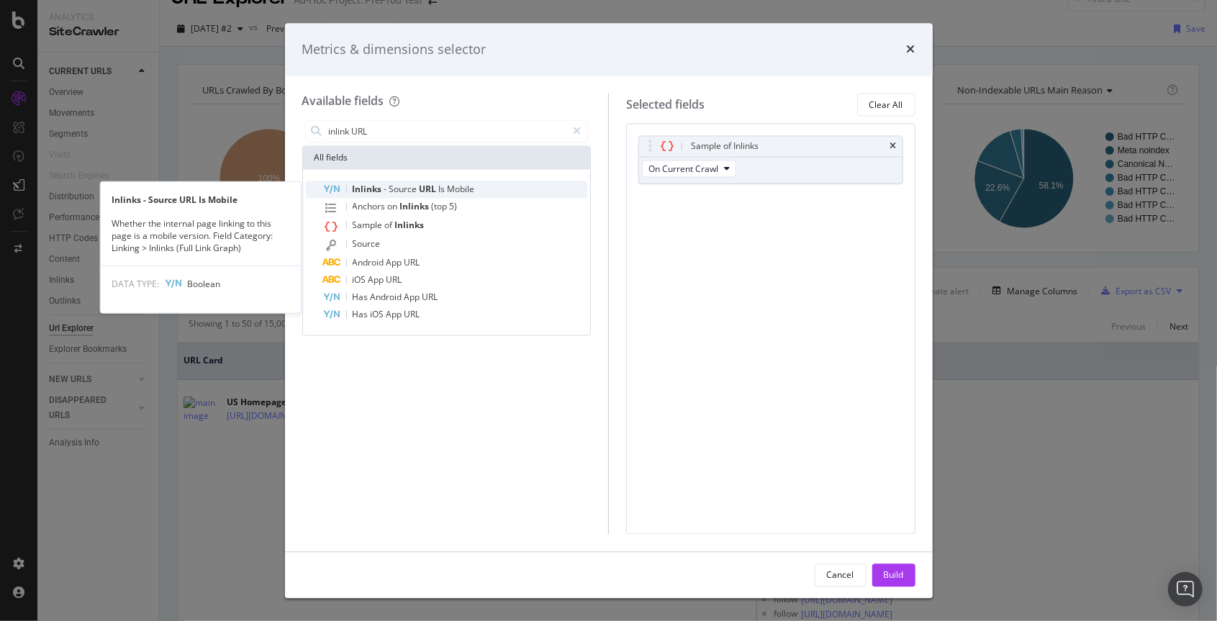
type input "inlink URL"
click at [424, 191] on span "URL" at bounding box center [428, 189] width 19 height 12
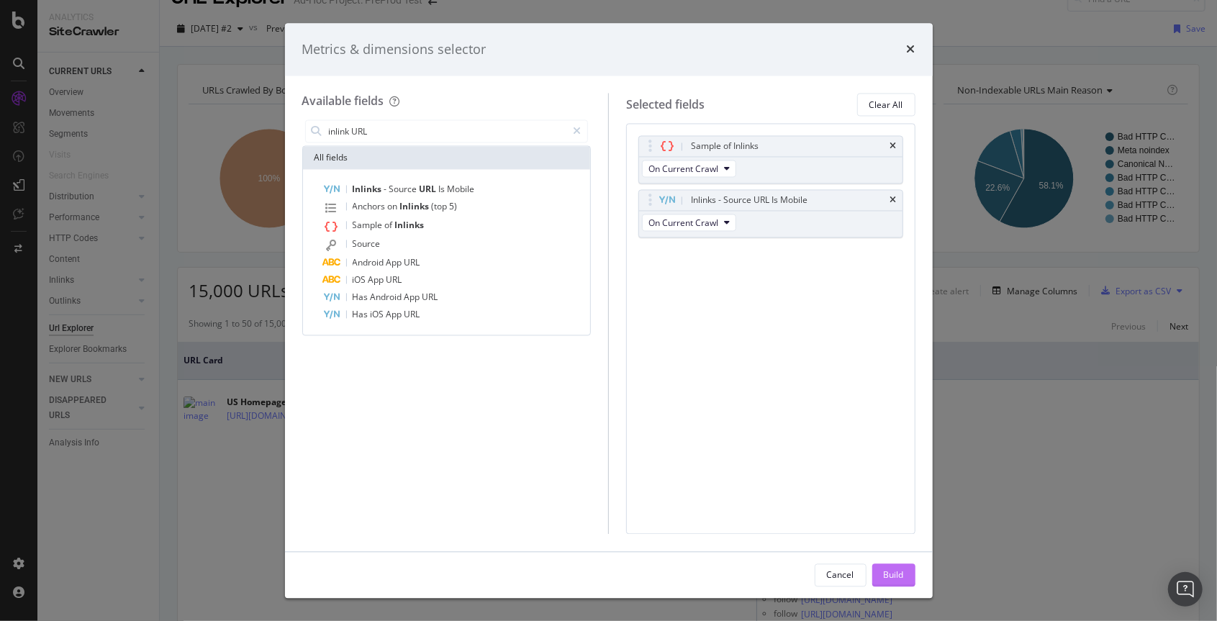
click at [894, 575] on div "Build" at bounding box center [893, 574] width 20 height 12
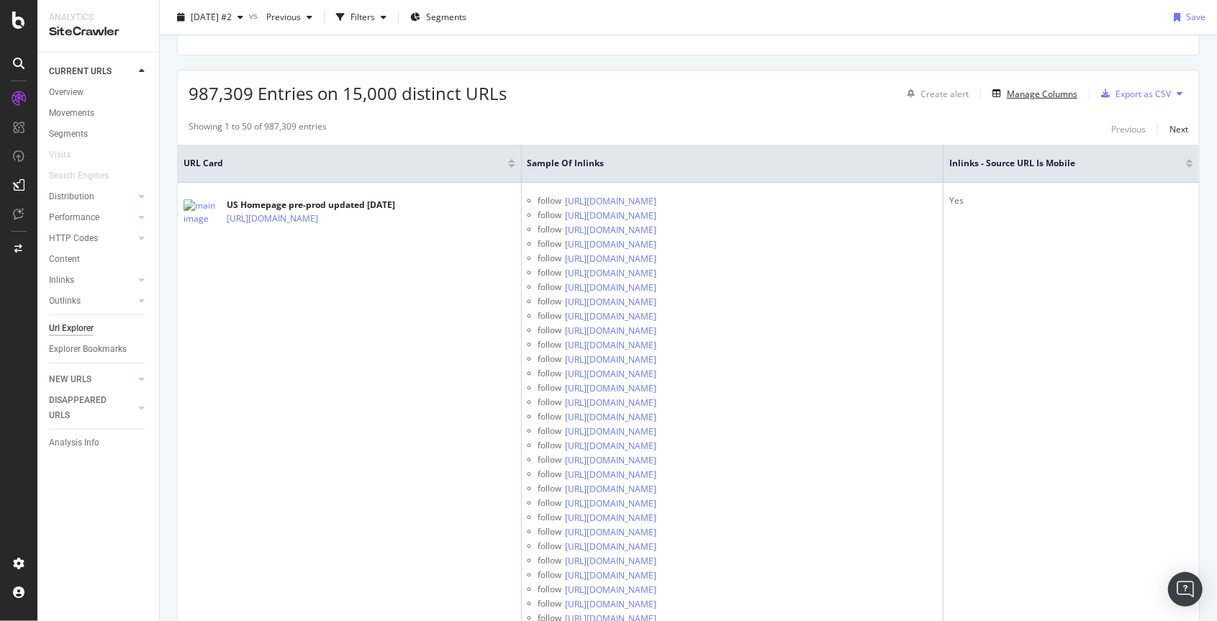
scroll to position [273, 0]
